Goal: Transaction & Acquisition: Purchase product/service

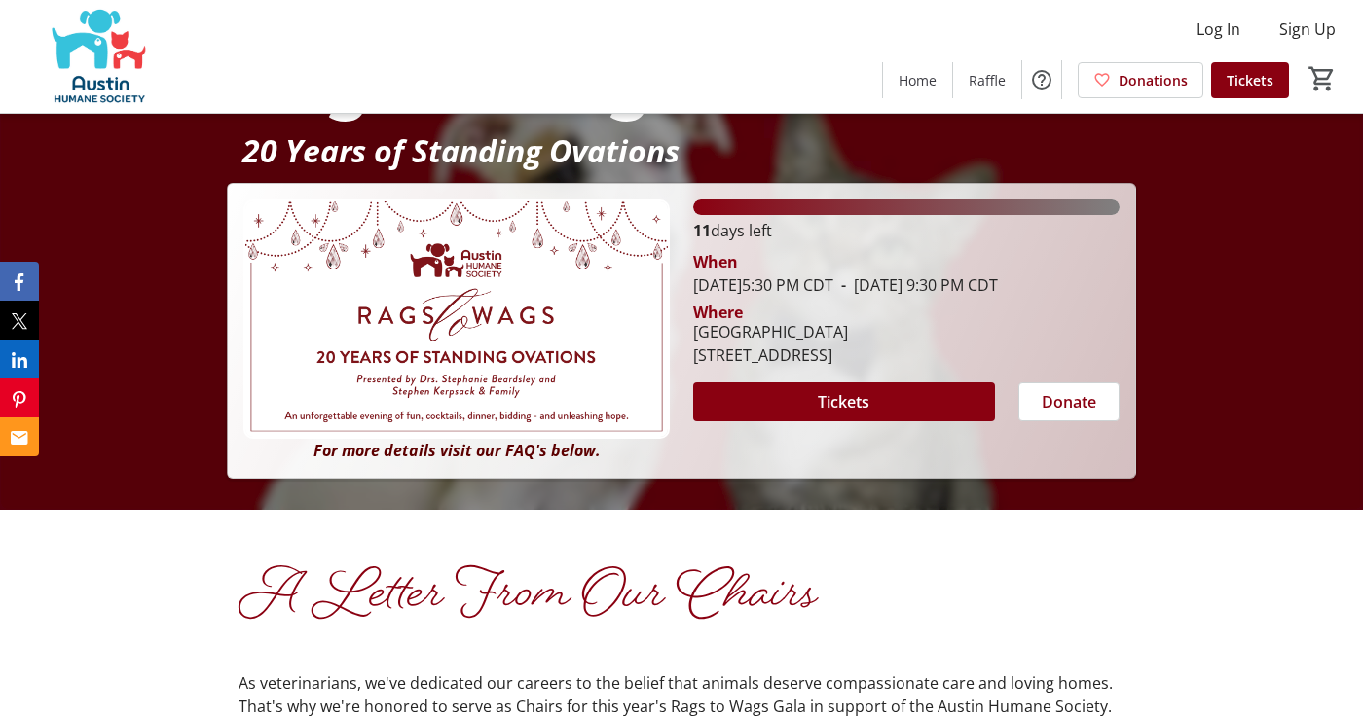
scroll to position [242, 0]
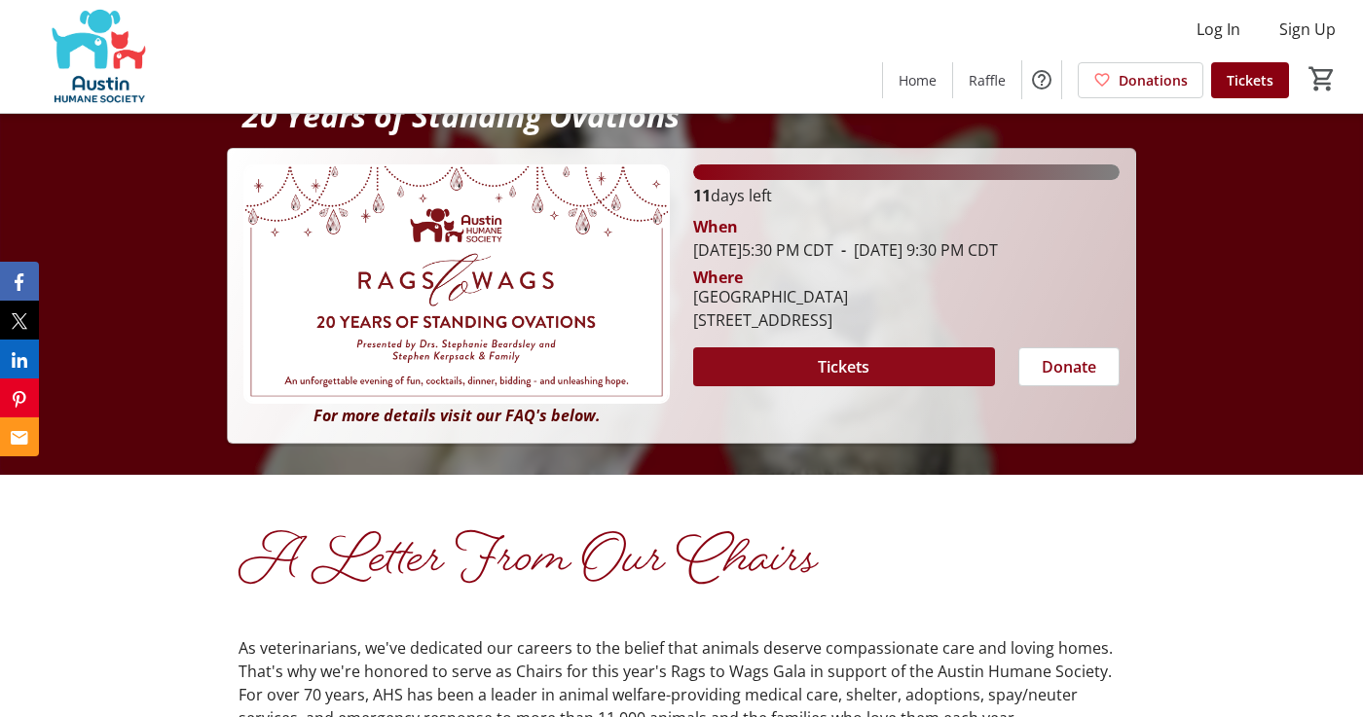
click at [830, 379] on span "Tickets" at bounding box center [844, 366] width 52 height 23
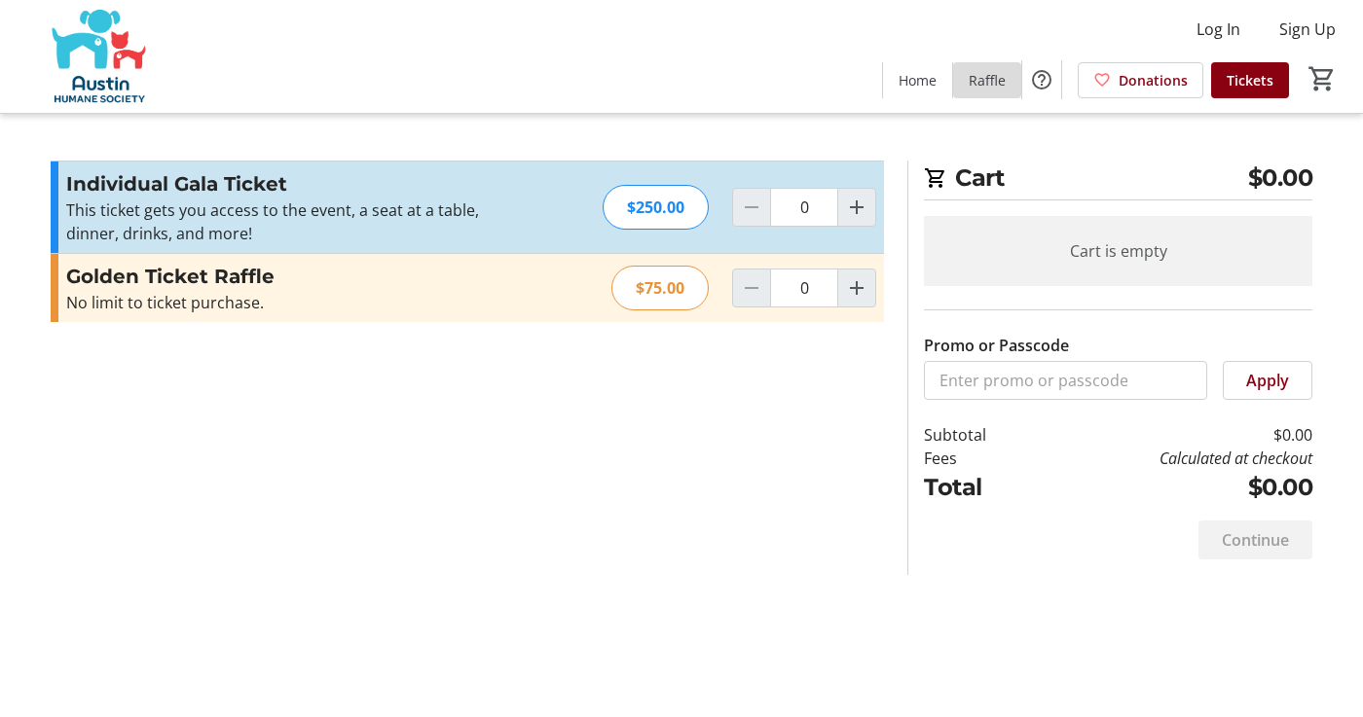
click at [999, 79] on span "Raffle" at bounding box center [986, 80] width 37 height 20
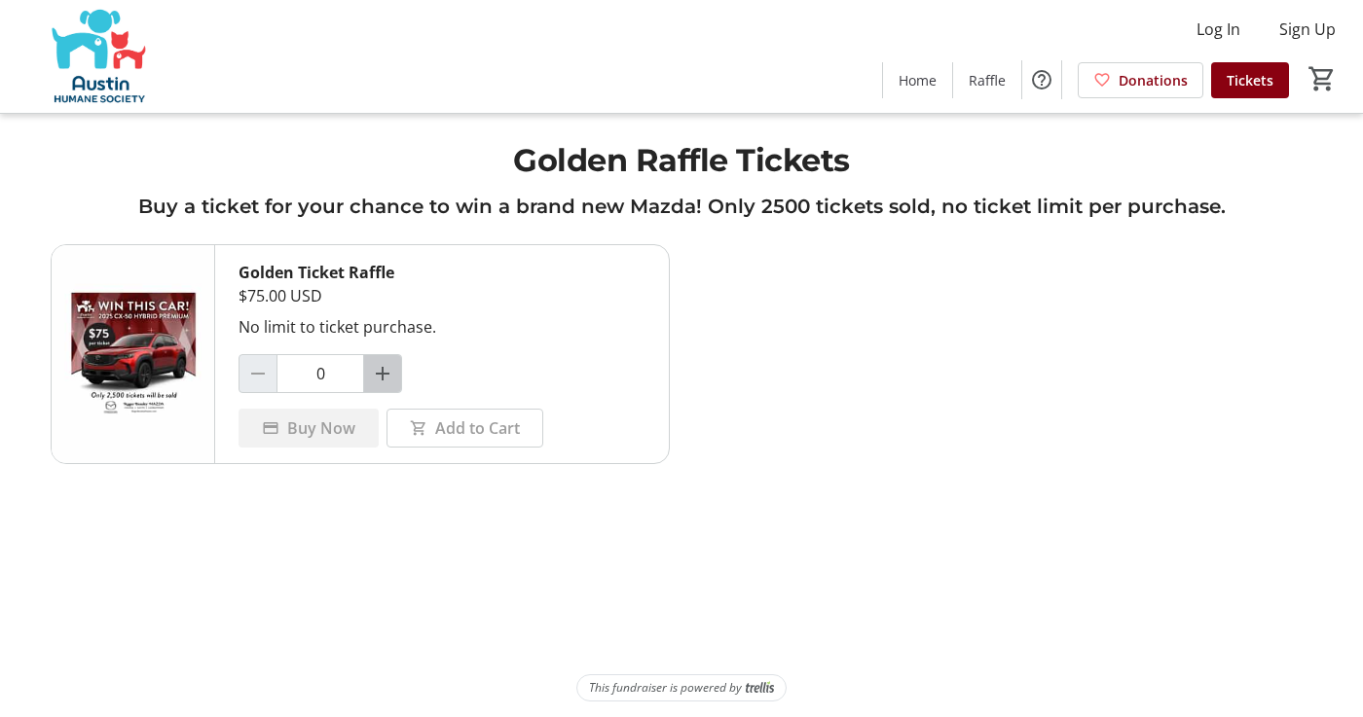
click at [389, 376] on mat-icon "Increment by one" at bounding box center [382, 373] width 23 height 23
type input "1"
click at [324, 429] on span "Buy Now" at bounding box center [321, 428] width 68 height 23
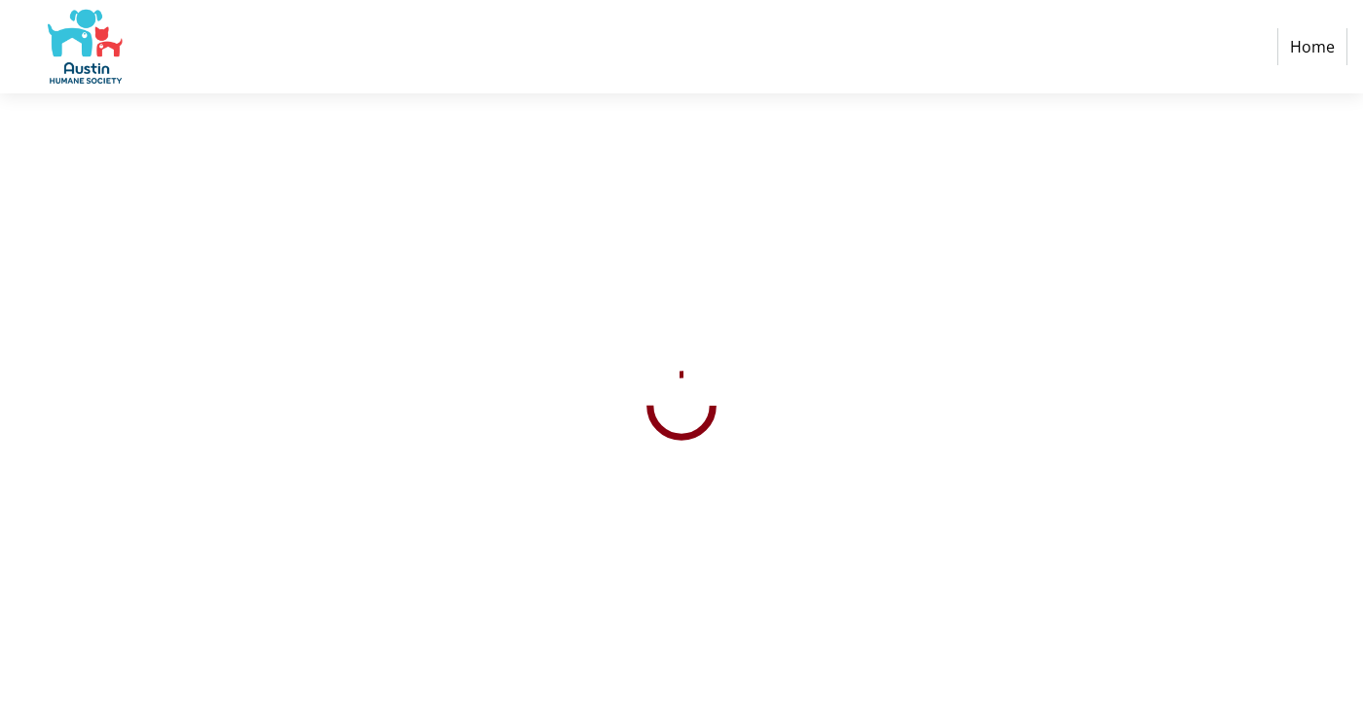
select select "US"
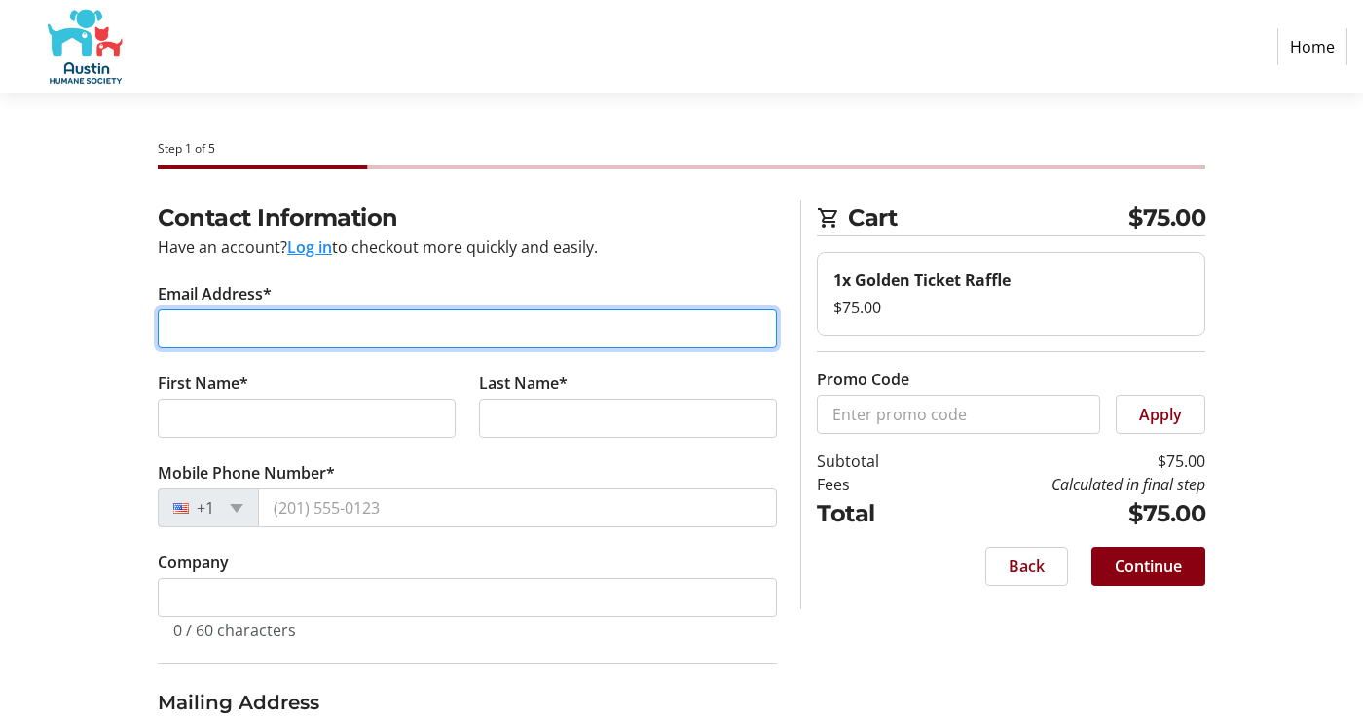
click at [170, 334] on input "Email Address*" at bounding box center [467, 329] width 619 height 39
type input "S"
type input "[EMAIL_ADDRESS][DOMAIN_NAME]"
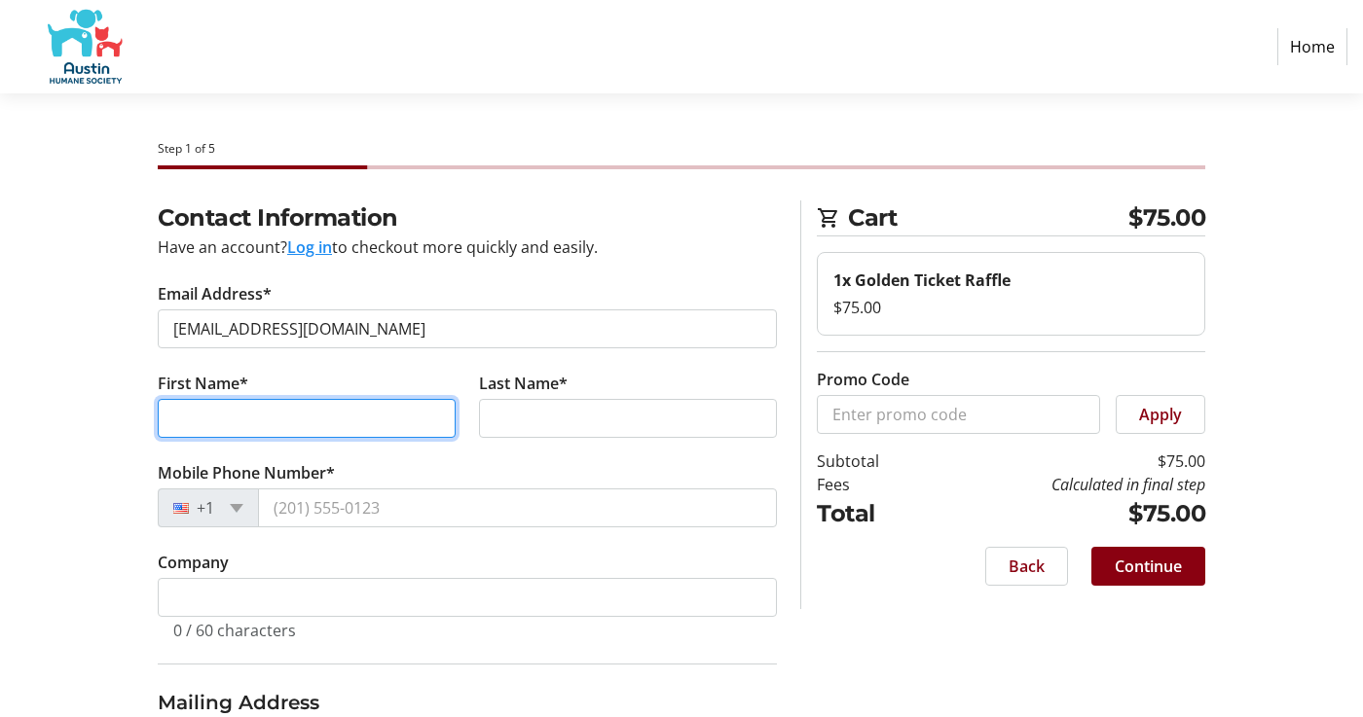
type input "[PERSON_NAME]"
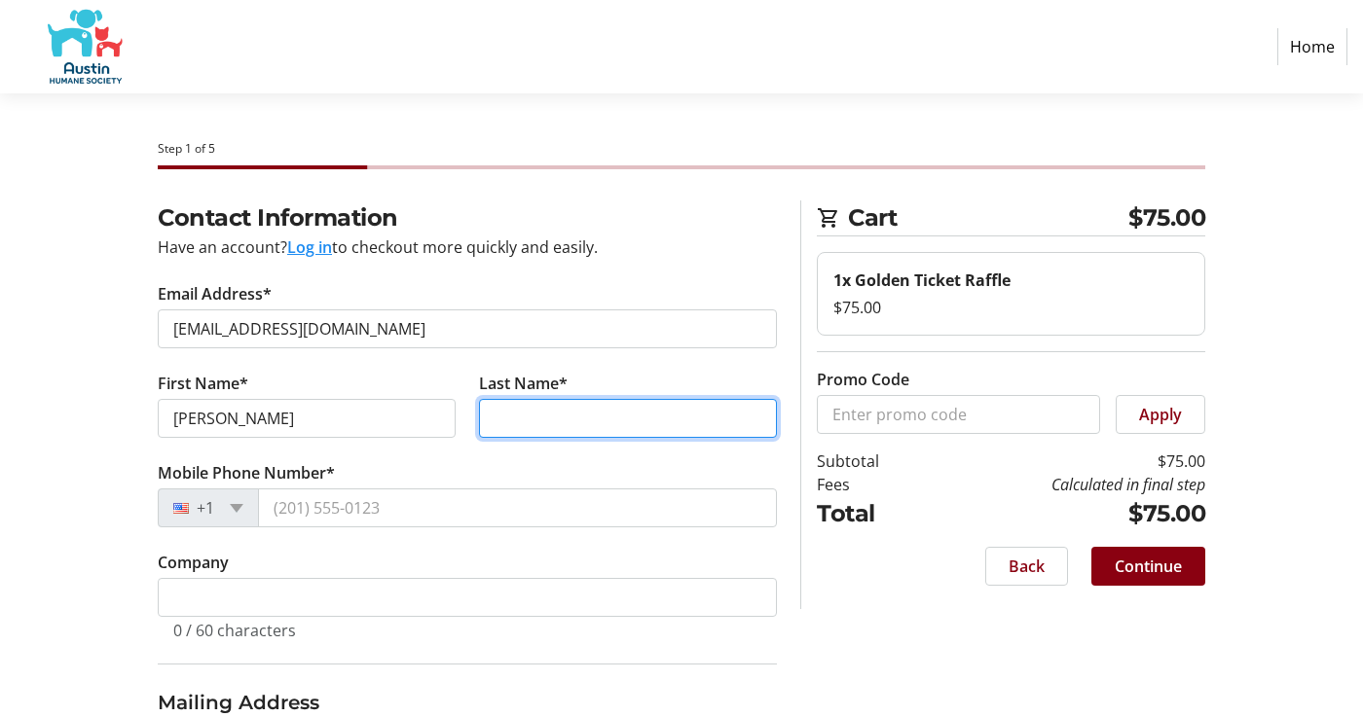
type input "[PERSON_NAME]"
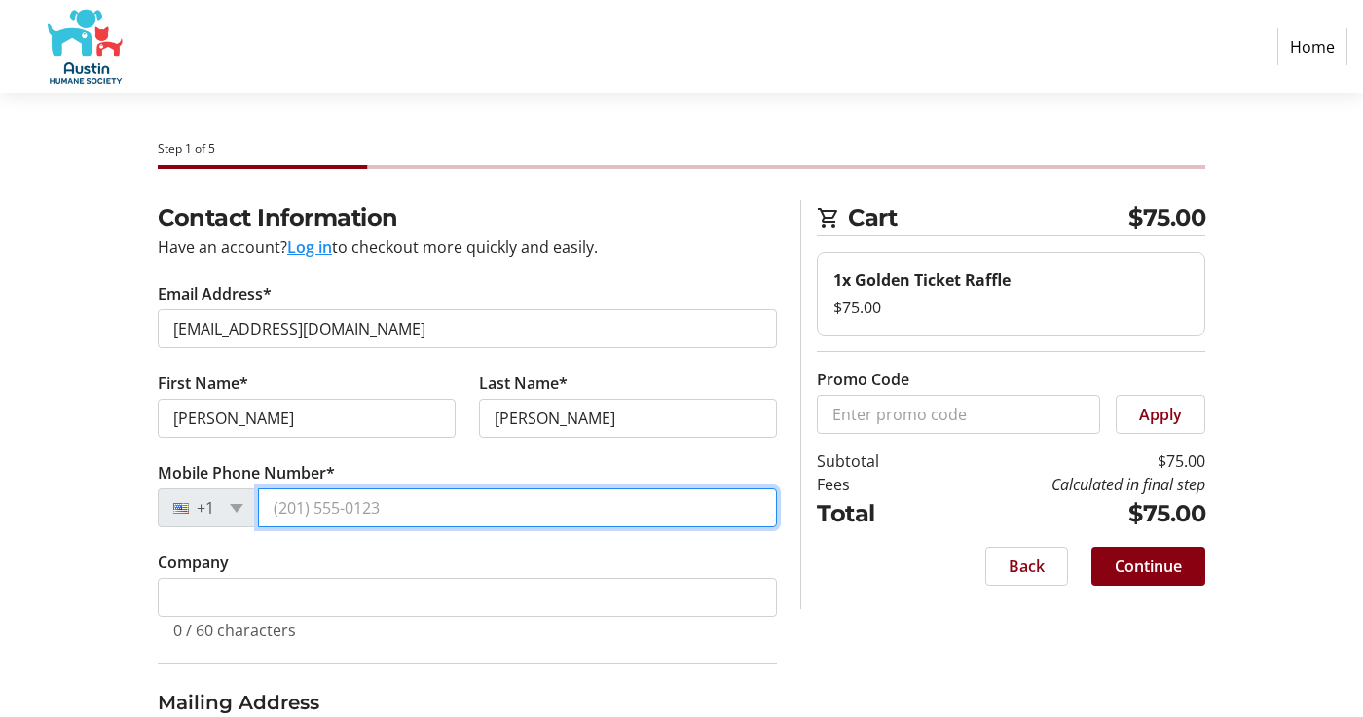
type input "[PHONE_NUMBER]"
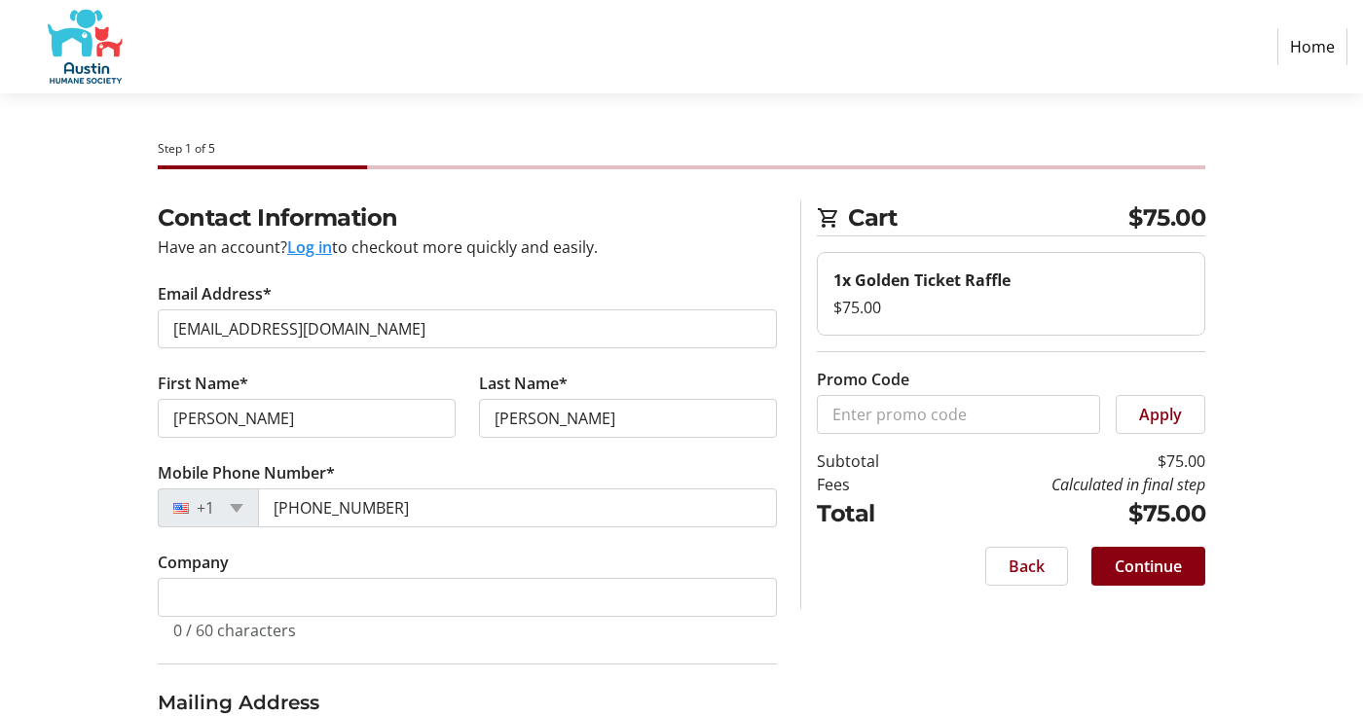
type input "[STREET_ADDRESS]"
type input "[GEOGRAPHIC_DATA]"
select select "[GEOGRAPHIC_DATA]"
type input "78746-3709"
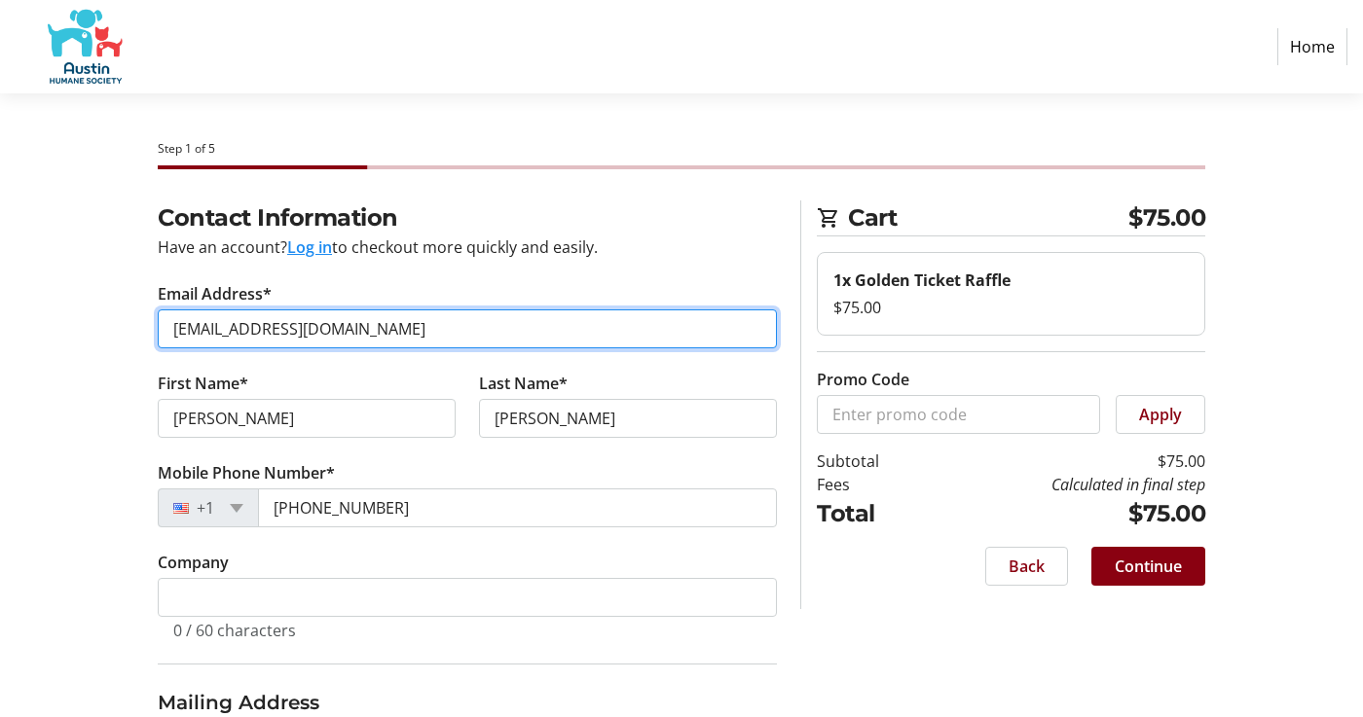
type input "[PHONE_NUMBER]"
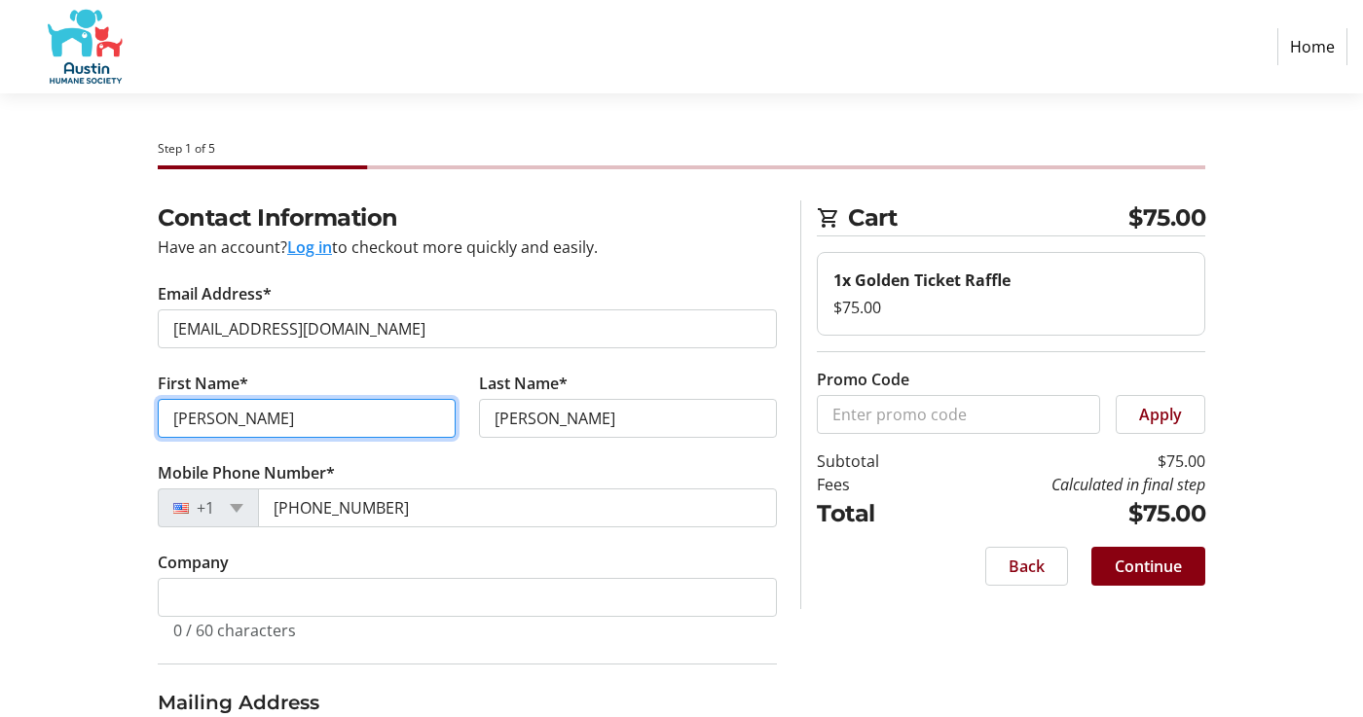
click at [221, 420] on input "[PERSON_NAME]" at bounding box center [307, 418] width 298 height 39
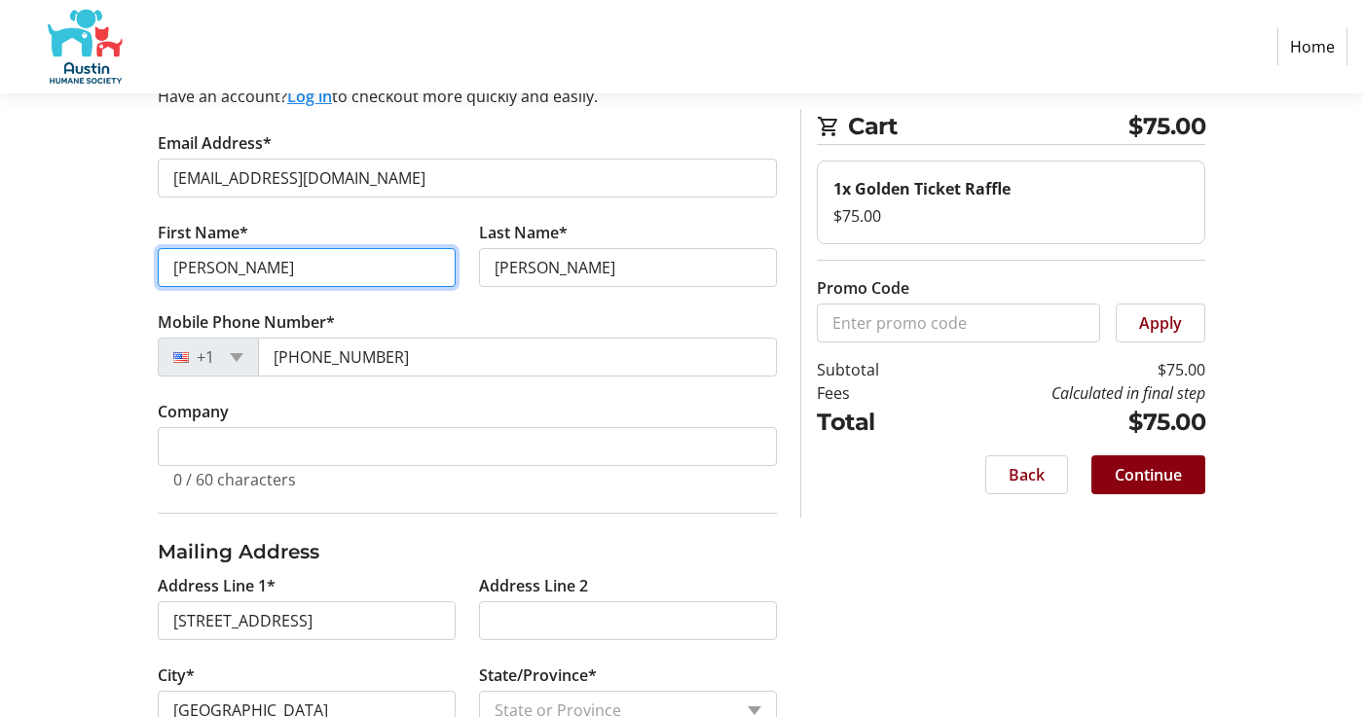
scroll to position [300, 0]
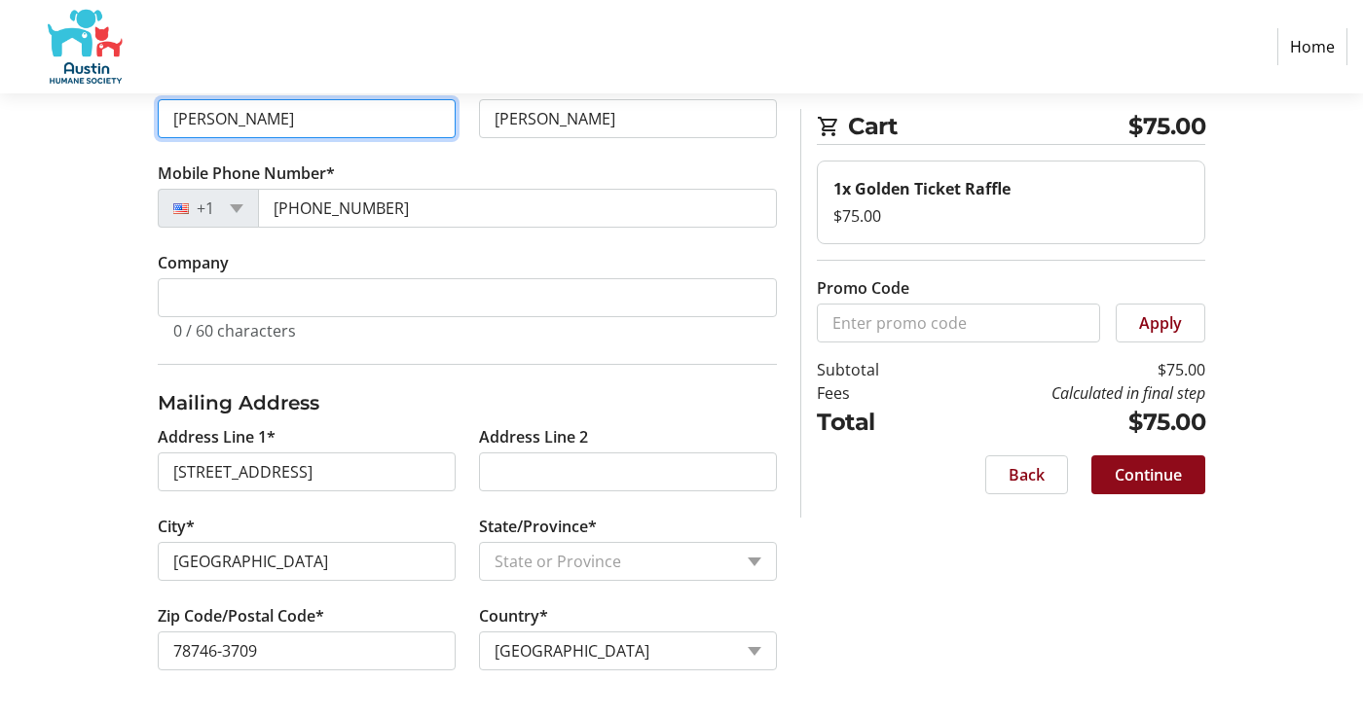
type input "[PERSON_NAME]"
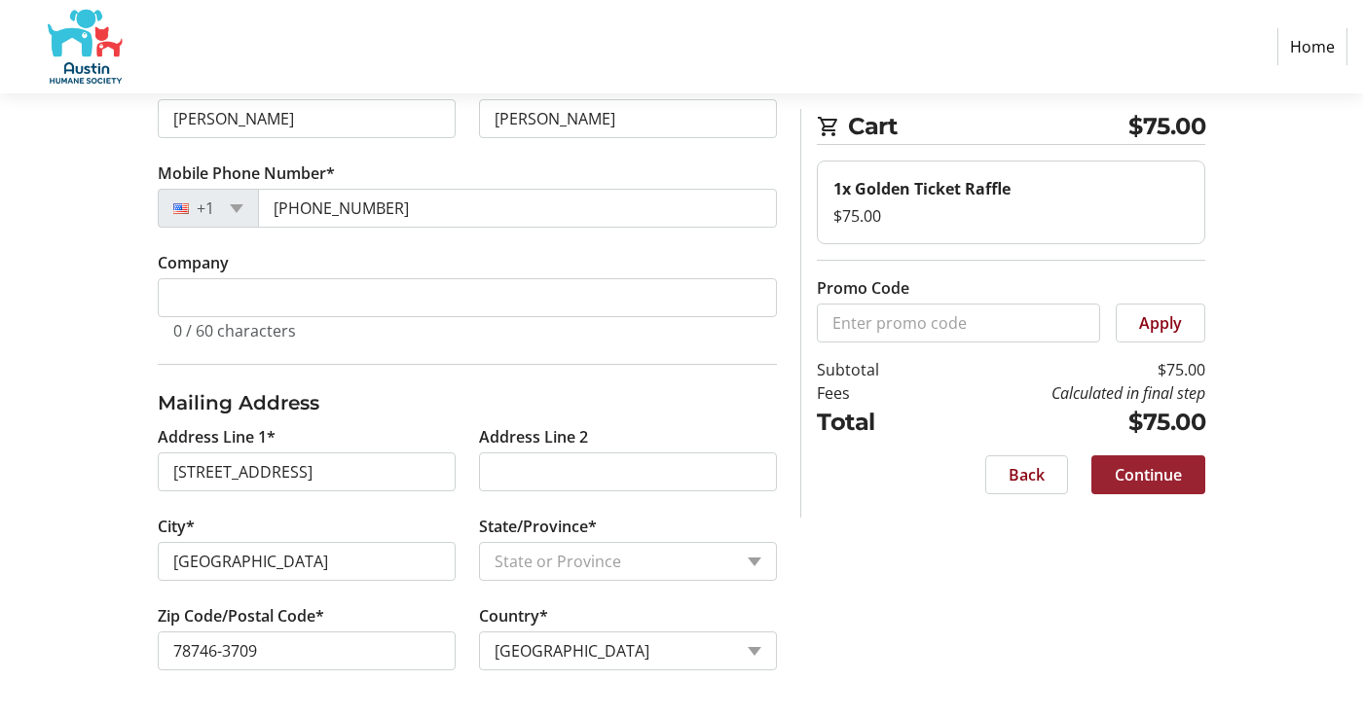
click at [1146, 467] on span "Continue" at bounding box center [1148, 474] width 67 height 23
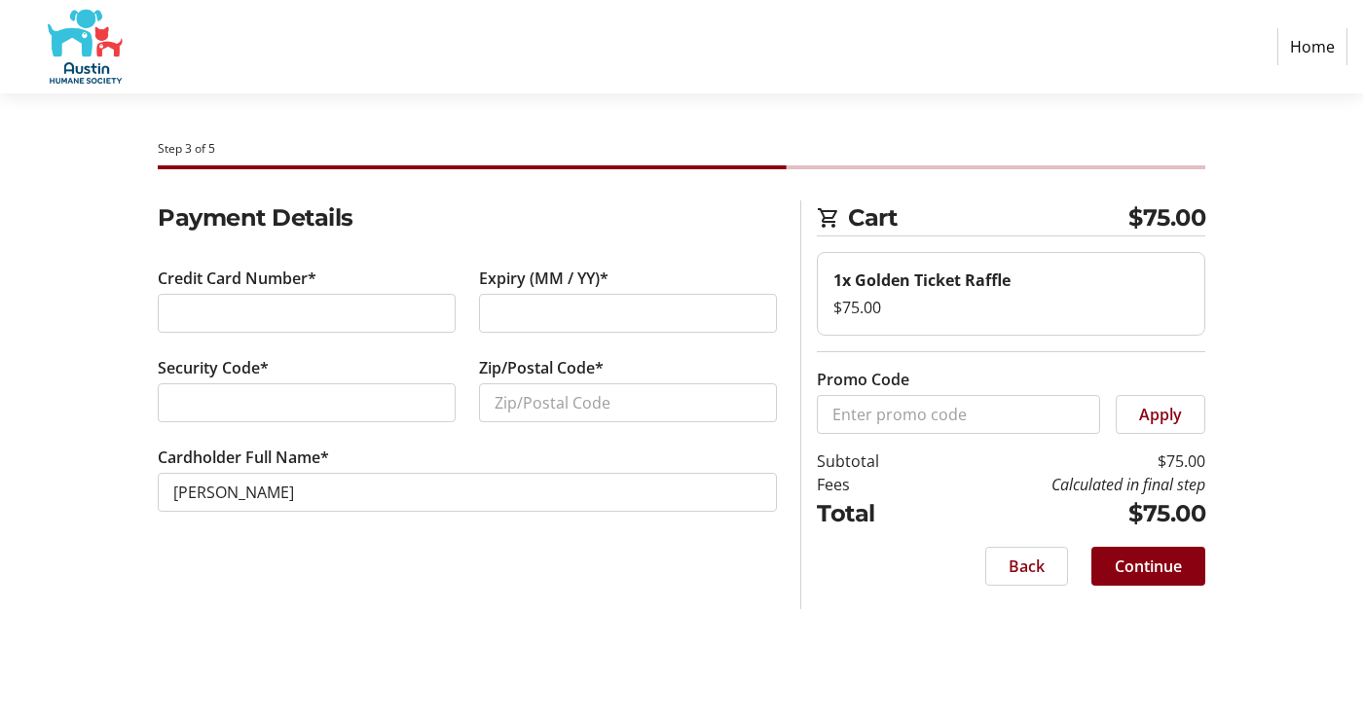
click at [167, 309] on div at bounding box center [307, 313] width 298 height 39
click at [501, 397] on input "Zip/Postal Code*" at bounding box center [628, 403] width 298 height 39
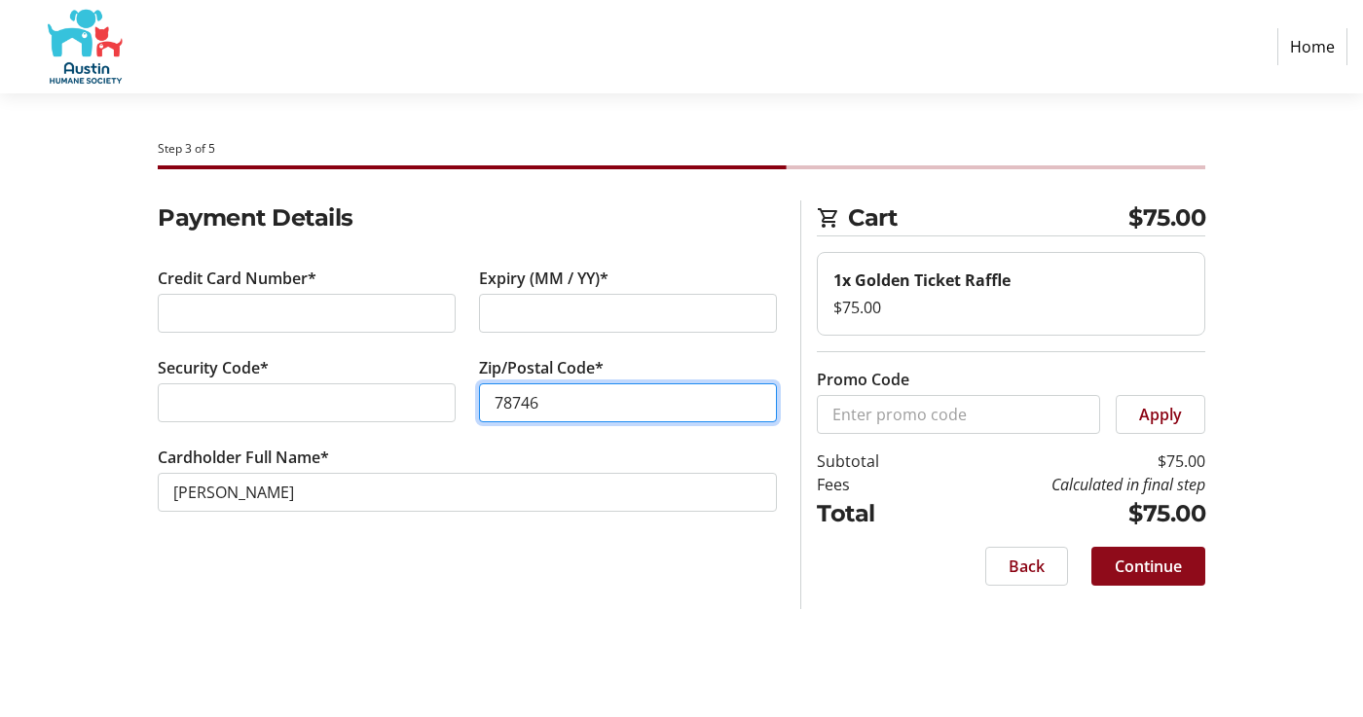
type input "78746"
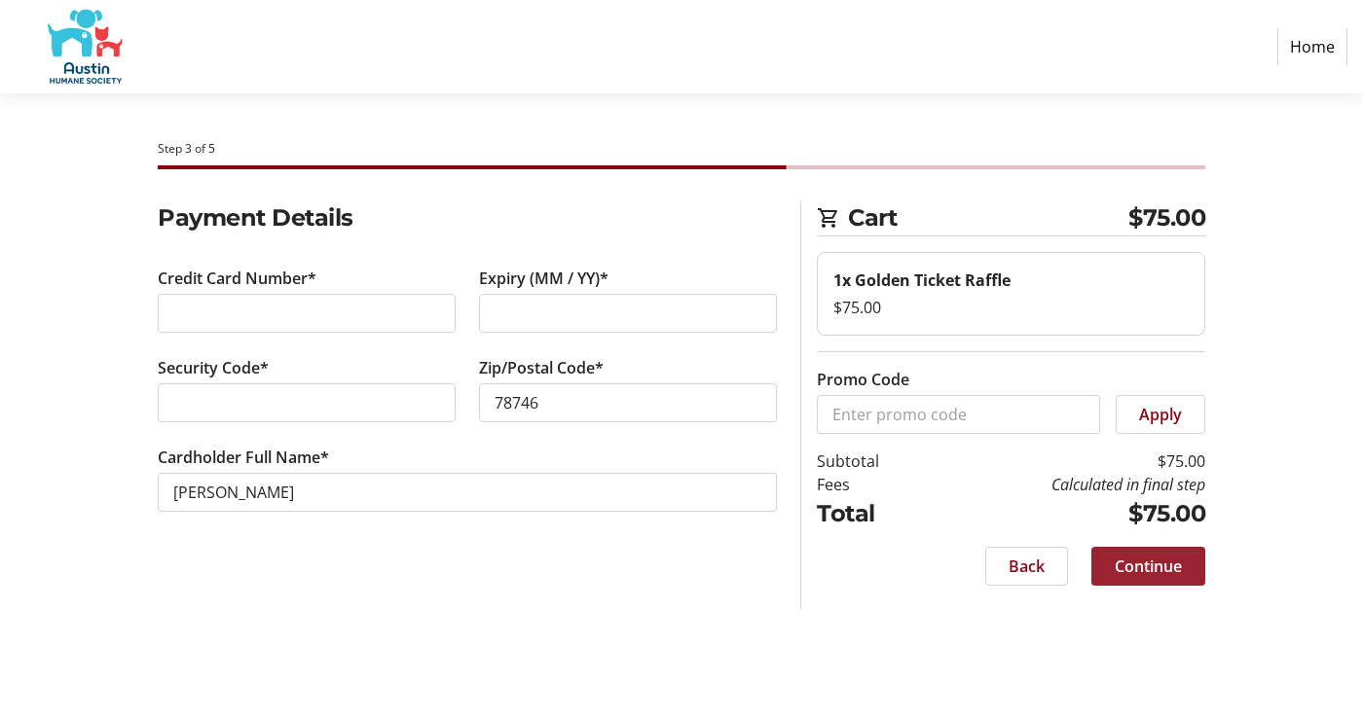
click at [1146, 569] on span "Continue" at bounding box center [1148, 566] width 67 height 23
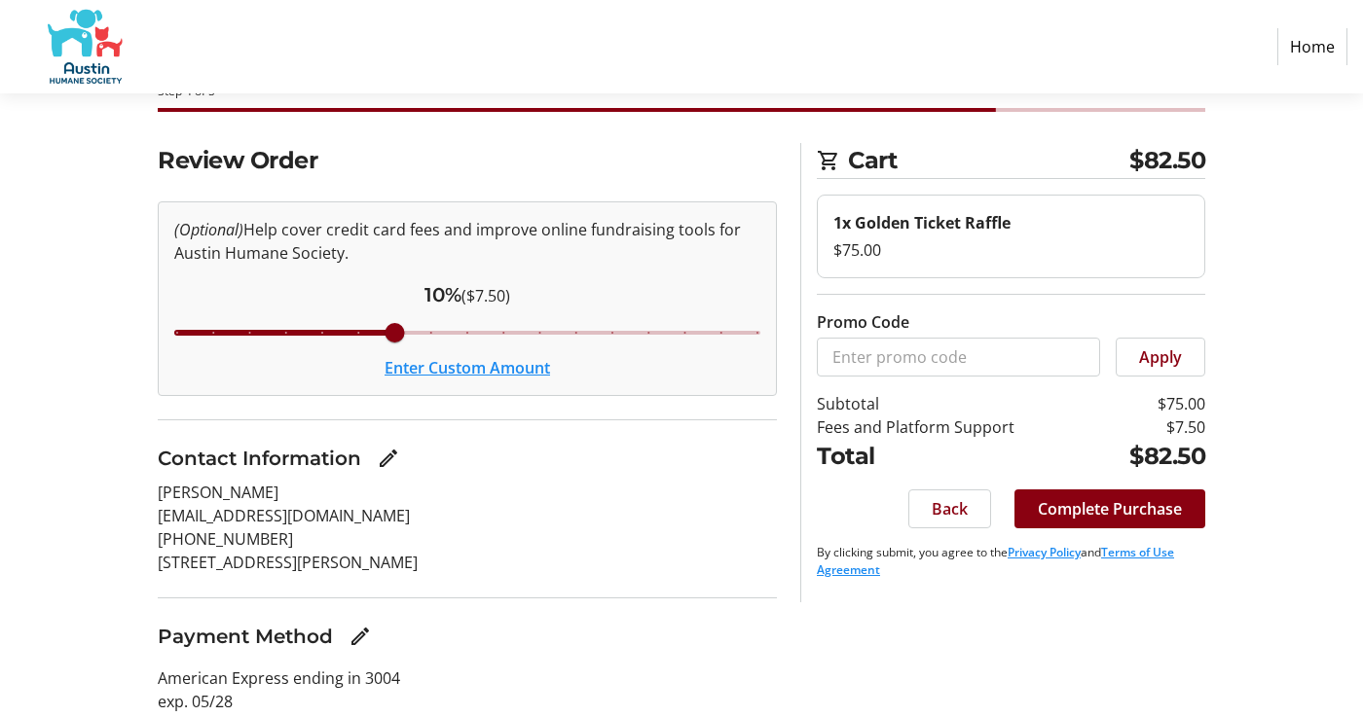
scroll to position [124, 0]
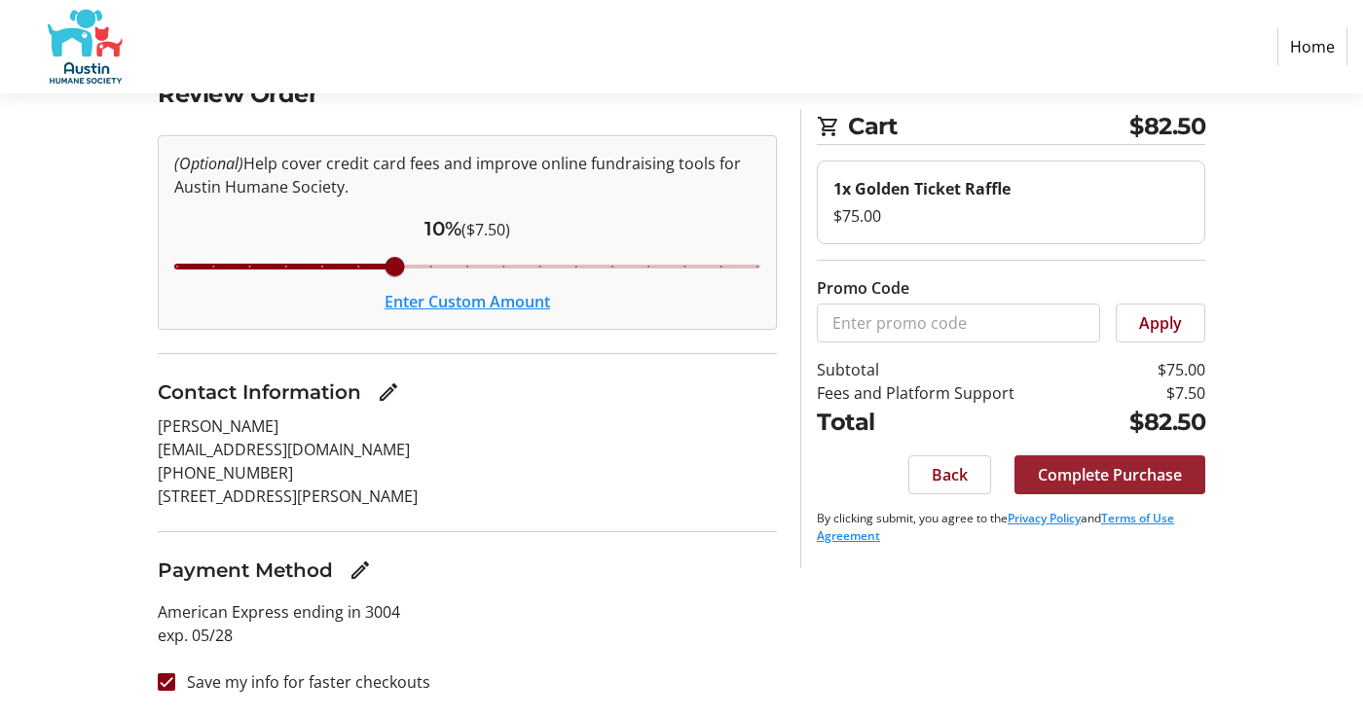
click at [1117, 477] on span "Complete Purchase" at bounding box center [1110, 474] width 144 height 23
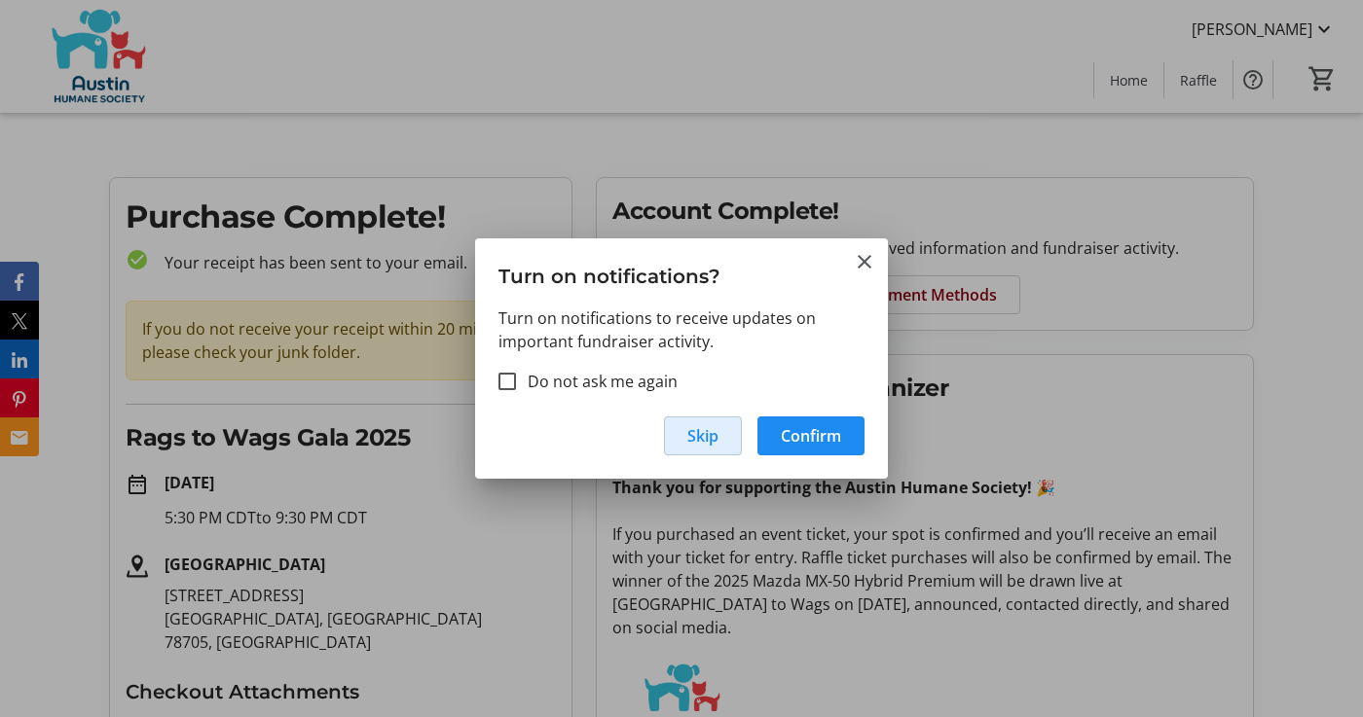
click at [713, 429] on span "Skip" at bounding box center [702, 435] width 31 height 23
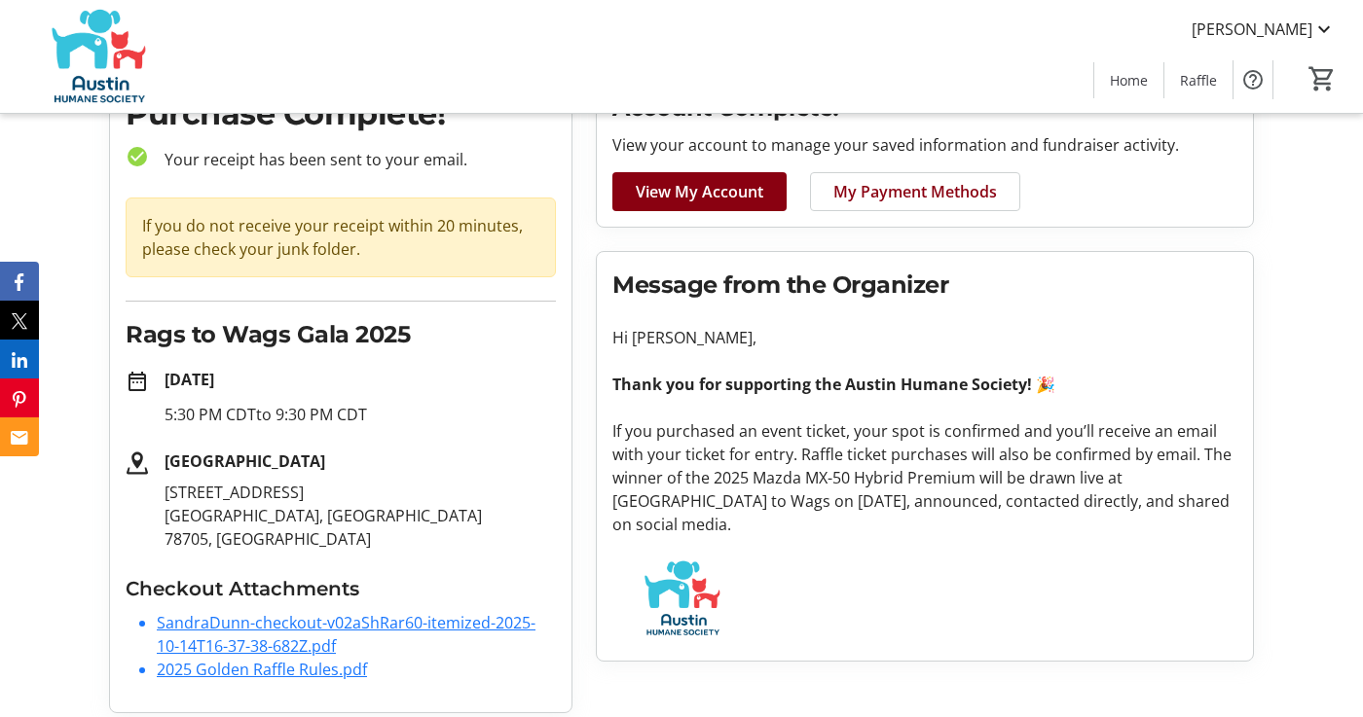
scroll to position [116, 0]
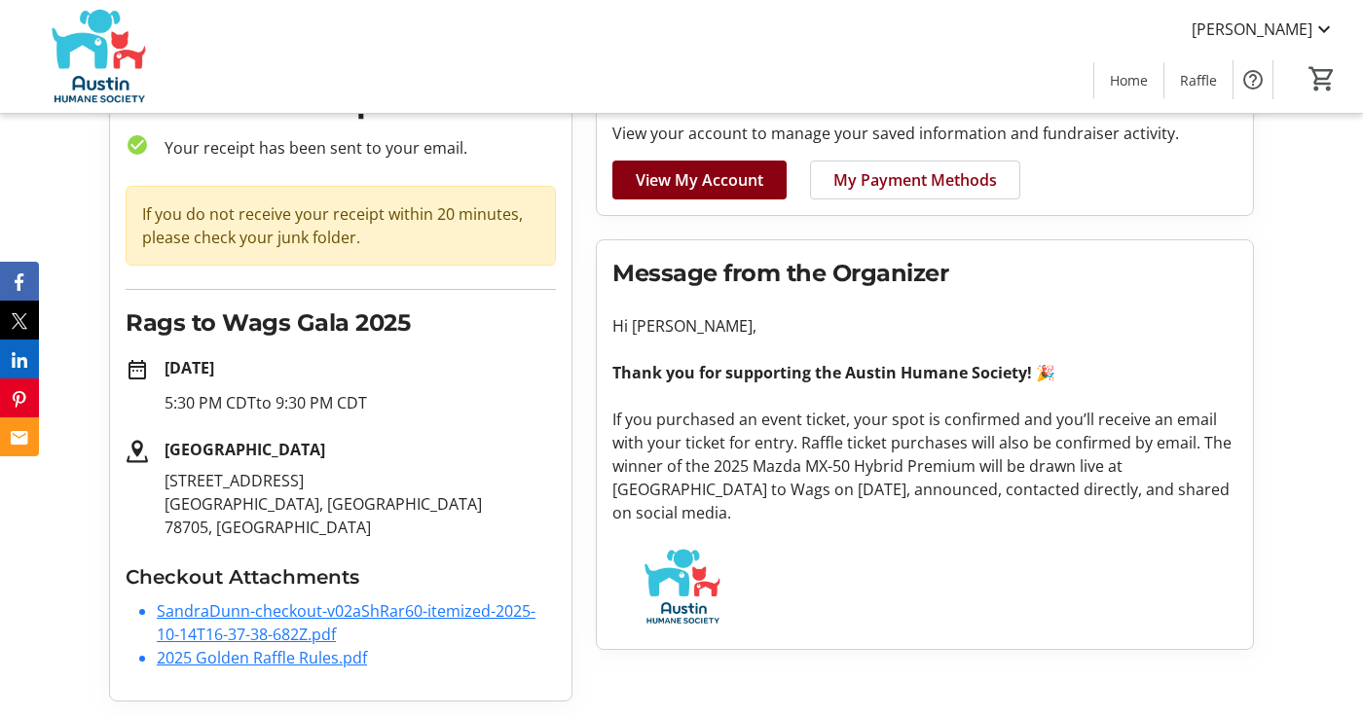
click at [286, 615] on link "SandraDunn-checkout-v02aShRar60-itemized-2025-10-14T16-37-38-682Z.pdf" at bounding box center [346, 623] width 379 height 45
